Goal: Information Seeking & Learning: Compare options

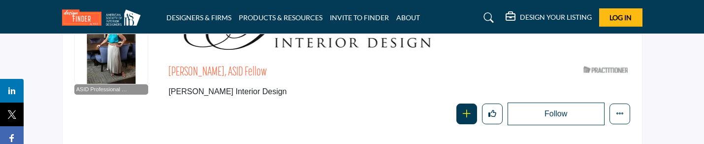
scroll to position [102, 0]
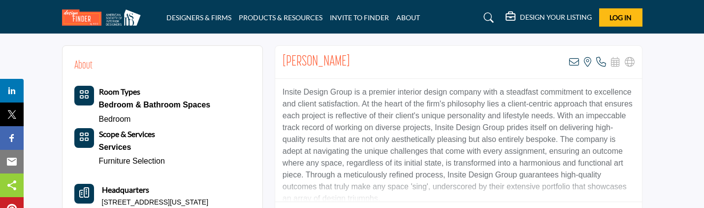
scroll to position [385, 0]
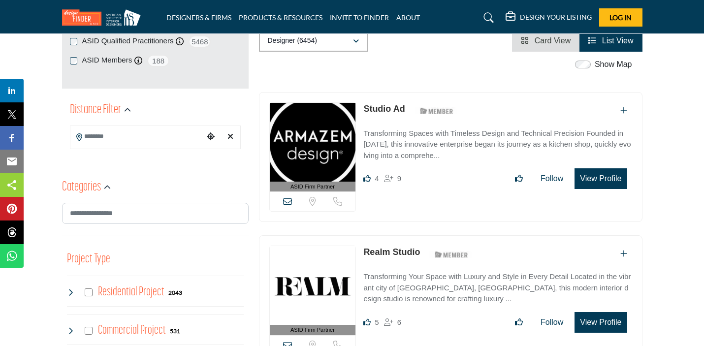
scroll to position [195, 0]
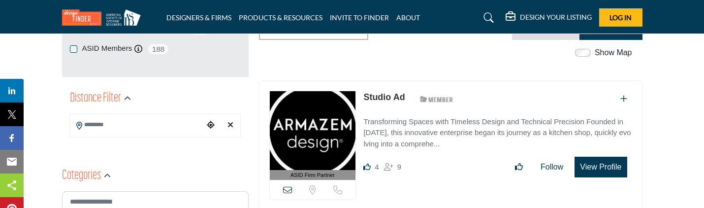
scroll to position [190, 0]
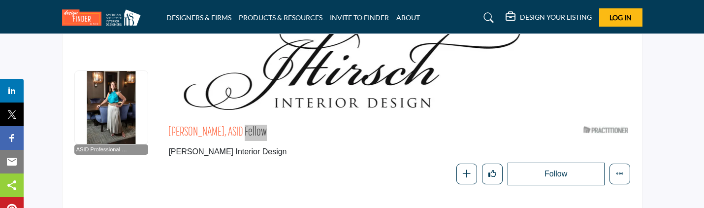
scroll to position [52, 0]
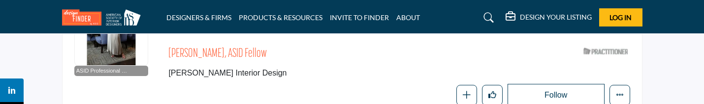
scroll to position [130, 0]
